Goal: Information Seeking & Learning: Check status

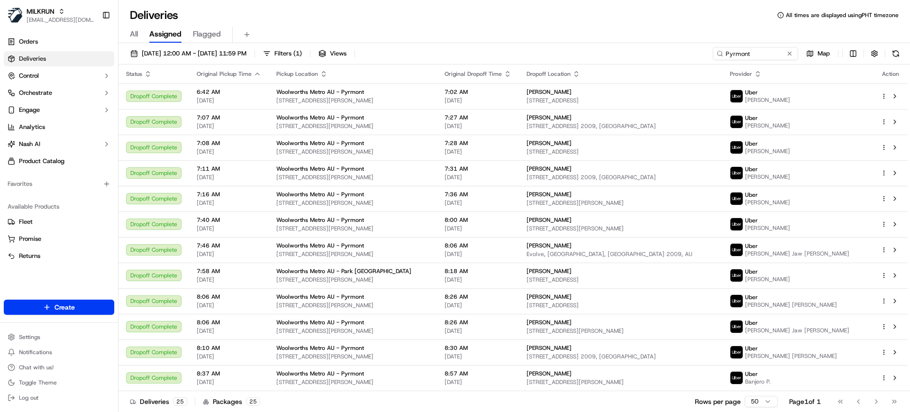
click at [130, 37] on span "All" at bounding box center [134, 33] width 8 height 11
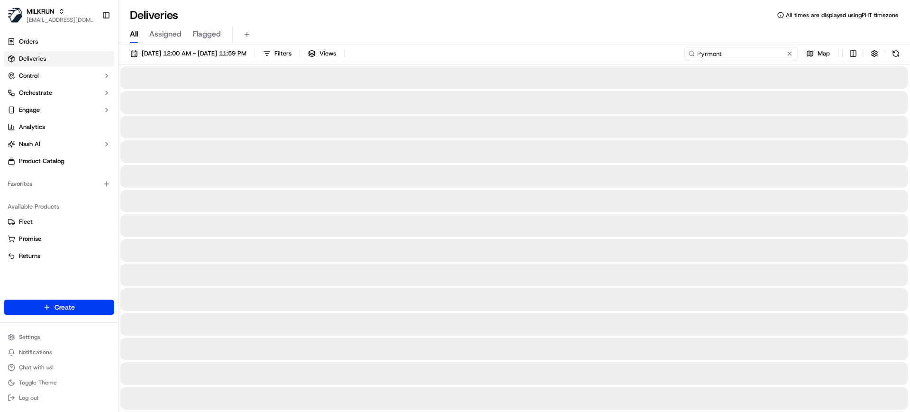
click at [738, 54] on input "Pyrmont" at bounding box center [742, 53] width 114 height 13
type input "[GEOGRAPHIC_DATA]"
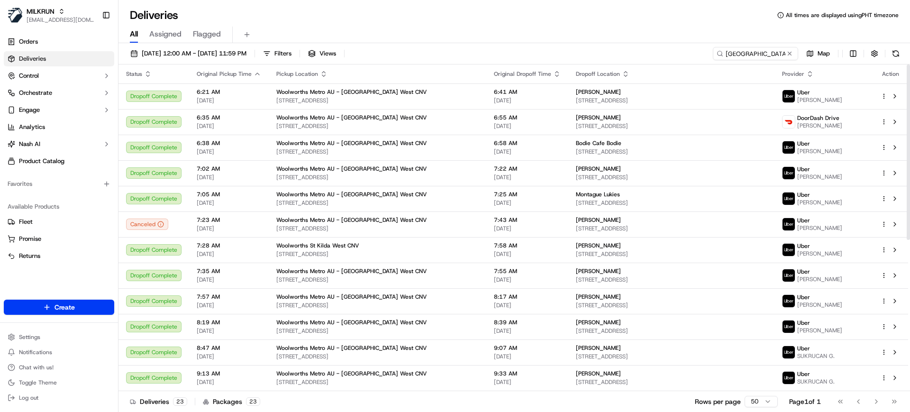
click at [420, 36] on div "All Assigned Flagged" at bounding box center [515, 35] width 792 height 17
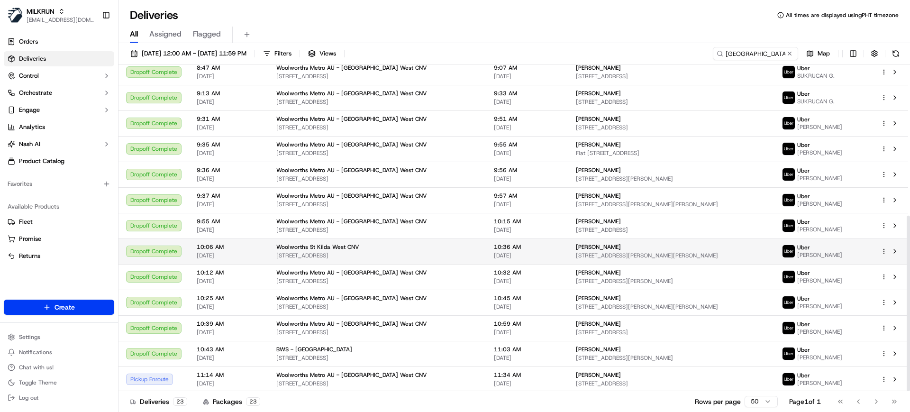
scroll to position [281, 0]
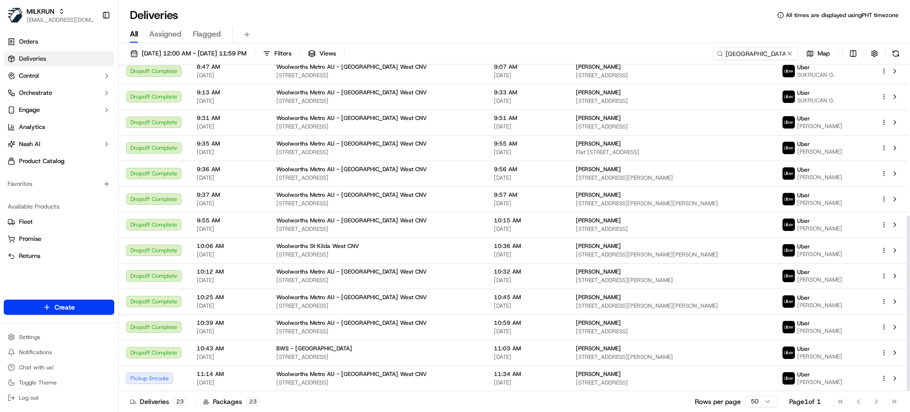
click at [766, 409] on div "Deliveries 23 Packages 23 Rows per page 50 Page 1 of 1 Go to first page Go to p…" at bounding box center [515, 401] width 792 height 21
click at [761, 404] on html "MILKRUN [EMAIL_ADDRESS][DOMAIN_NAME] Toggle Sidebar Orders Deliveries Control O…" at bounding box center [455, 206] width 910 height 412
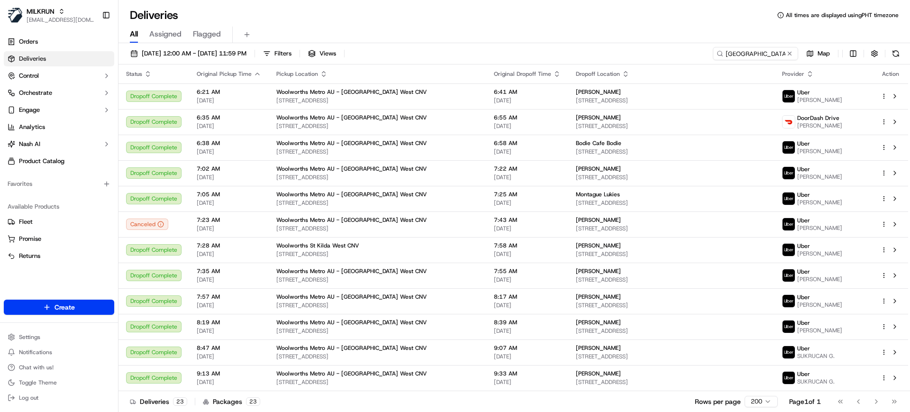
scroll to position [281, 0]
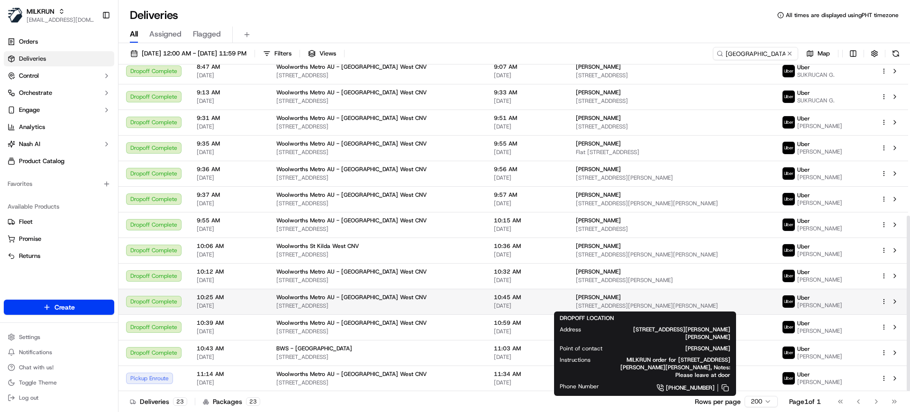
click at [576, 308] on span "[STREET_ADDRESS][PERSON_NAME][PERSON_NAME]" at bounding box center [671, 306] width 191 height 8
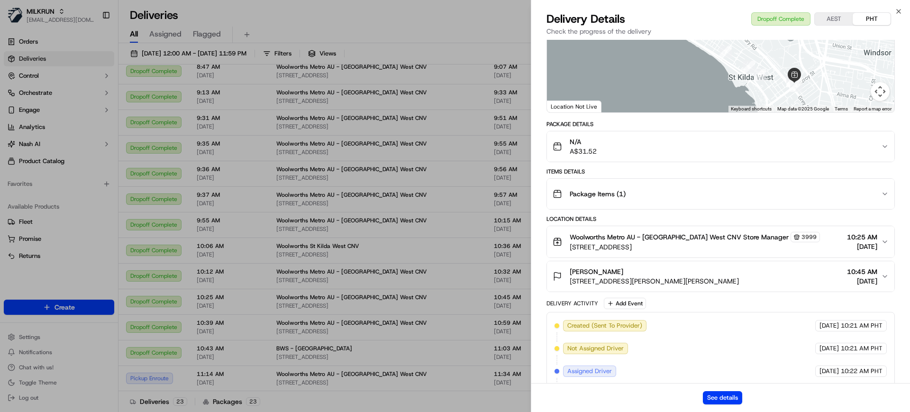
scroll to position [237, 0]
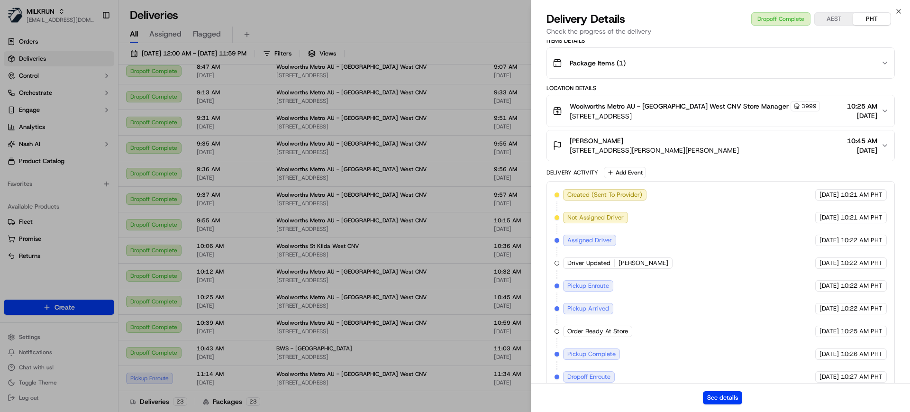
drag, startPoint x: 632, startPoint y: 141, endPoint x: 564, endPoint y: 139, distance: 67.8
click at [564, 139] on div "[PERSON_NAME] [STREET_ADDRESS][PERSON_NAME][PERSON_NAME]" at bounding box center [646, 145] width 186 height 19
copy span "[PERSON_NAME]"
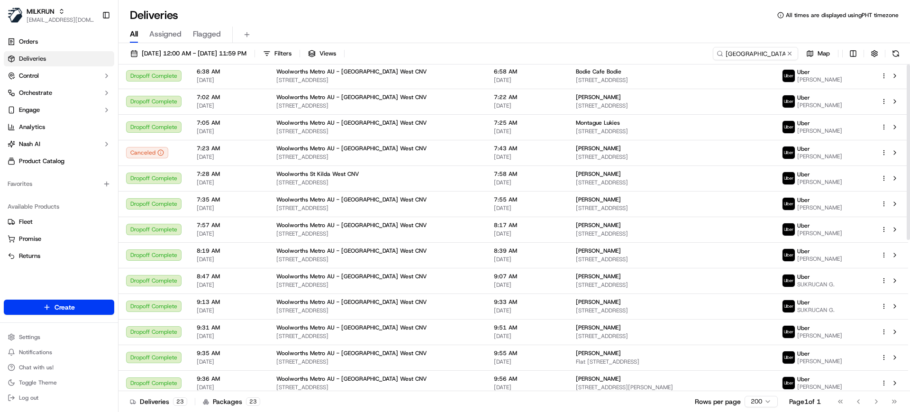
scroll to position [0, 0]
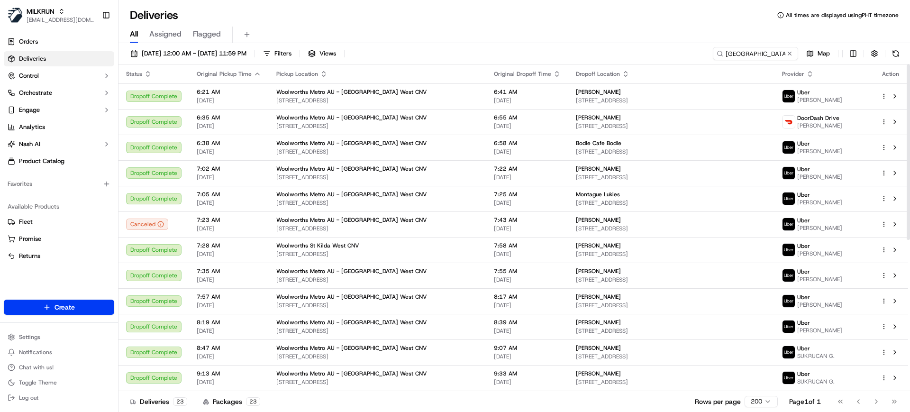
drag, startPoint x: 425, startPoint y: 29, endPoint x: 422, endPoint y: 21, distance: 8.4
click at [425, 28] on div "All Assigned Flagged" at bounding box center [515, 35] width 792 height 17
